Goal: Find specific page/section: Find specific page/section

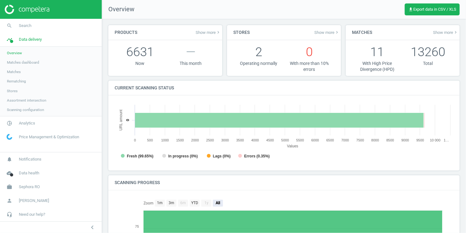
scroll to position [126, 339]
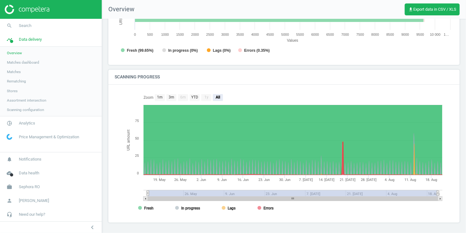
click at [31, 63] on span "Matches dashboard" at bounding box center [23, 62] width 32 height 5
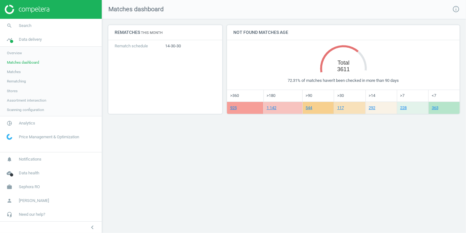
click at [16, 72] on span "Matches" at bounding box center [14, 71] width 14 height 5
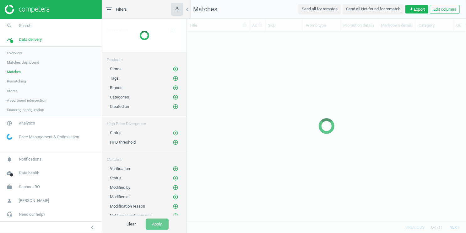
scroll to position [190, 279]
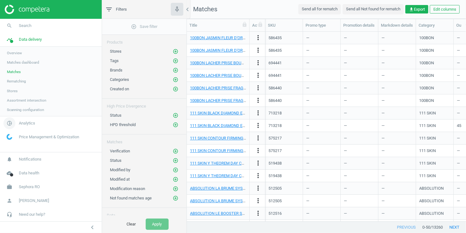
click at [27, 120] on span "Analytics" at bounding box center [27, 123] width 16 height 6
click at [15, 67] on span "Overview" at bounding box center [14, 66] width 15 height 5
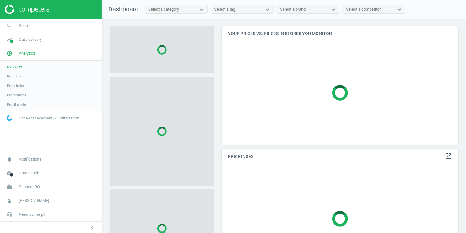
scroll to position [118, 237]
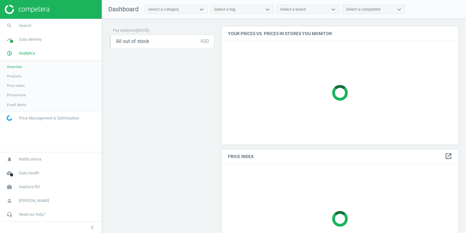
click at [11, 76] on span "Products" at bounding box center [14, 76] width 15 height 5
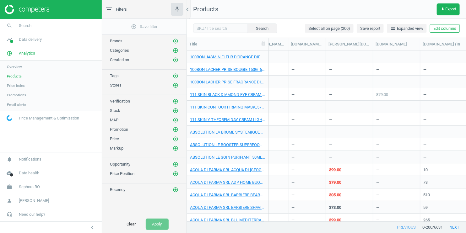
scroll to position [0, 657]
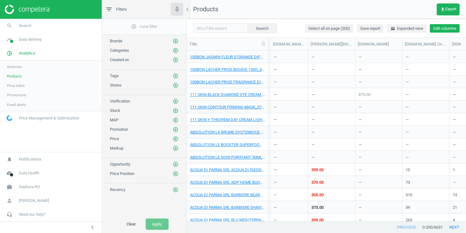
click at [439, 32] on button "Edit columns" at bounding box center [445, 28] width 30 height 9
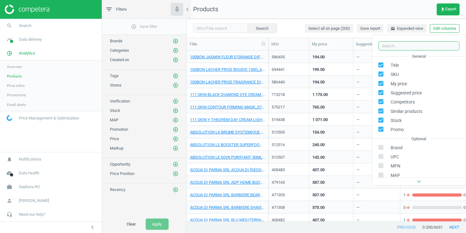
scroll to position [0, 0]
click at [381, 74] on input "checkbox" at bounding box center [381, 74] width 4 height 4
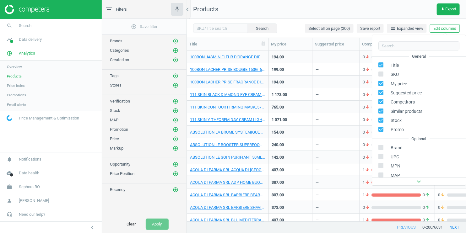
click at [381, 74] on input "checkbox" at bounding box center [381, 74] width 4 height 4
checkbox input "true"
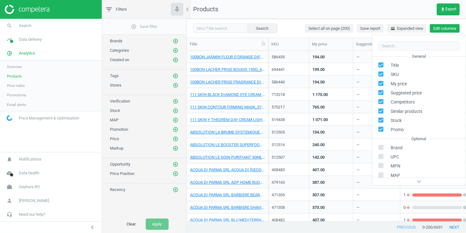
click at [441, 28] on button "Edit columns" at bounding box center [445, 28] width 30 height 9
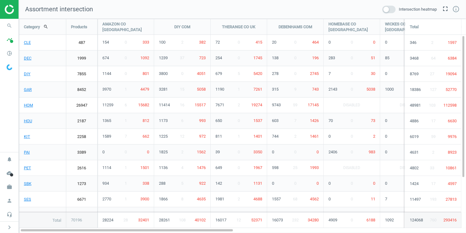
scroll to position [224, 456]
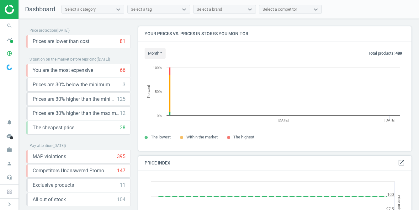
scroll to position [125, 274]
